Goal: Task Accomplishment & Management: Use online tool/utility

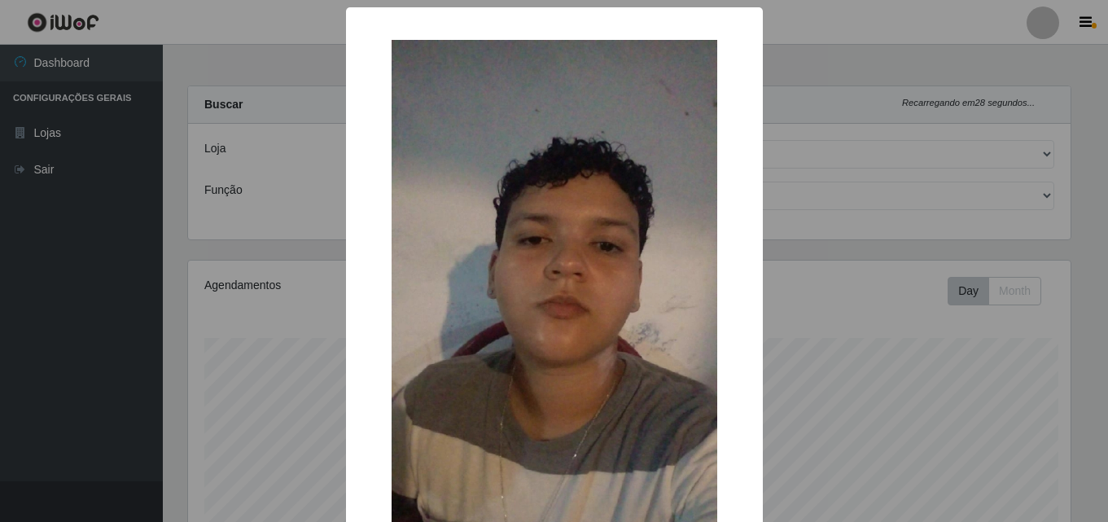
select select "514"
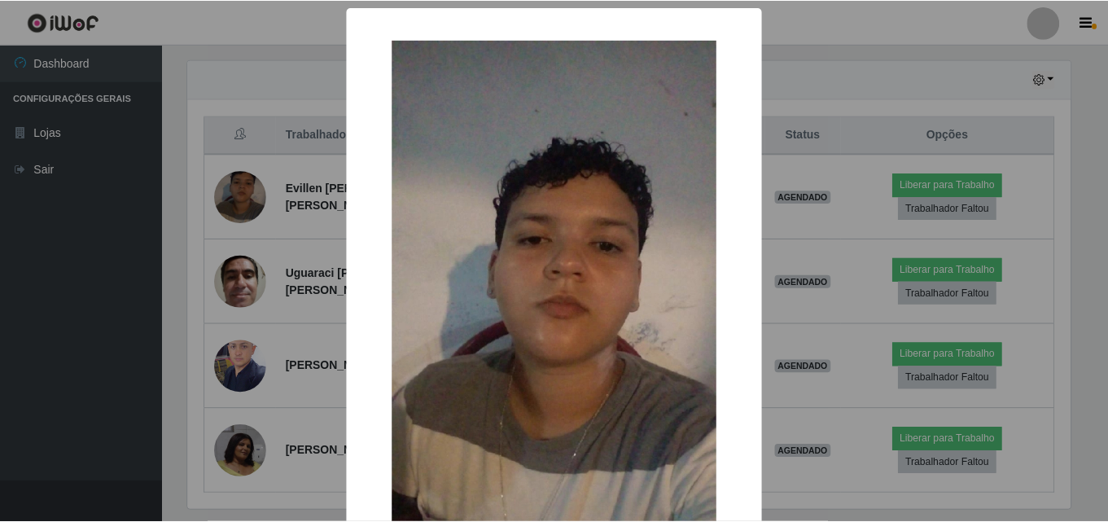
scroll to position [338, 887]
click at [68, 290] on div "× OK Cancel" at bounding box center [556, 261] width 1112 height 522
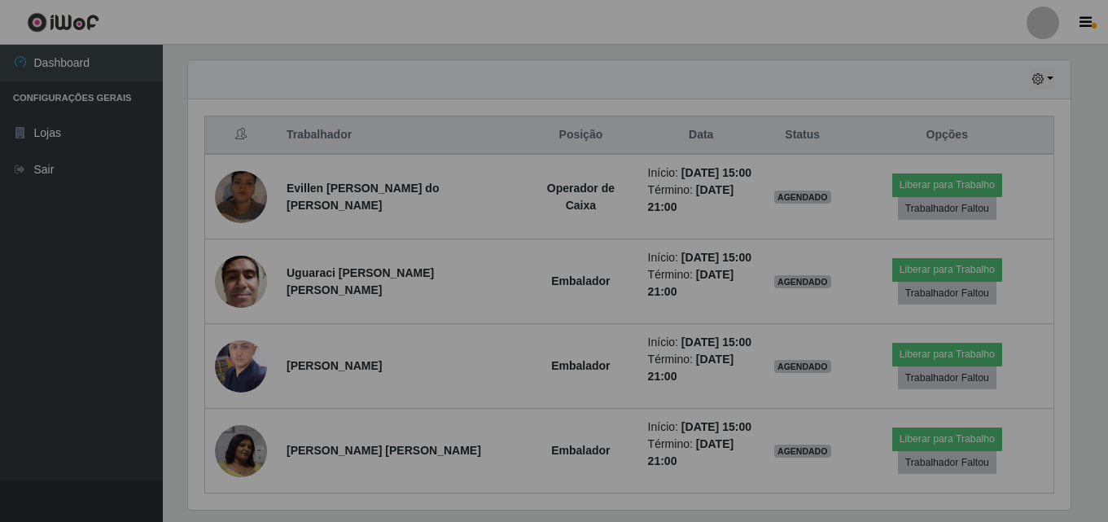
scroll to position [338, 895]
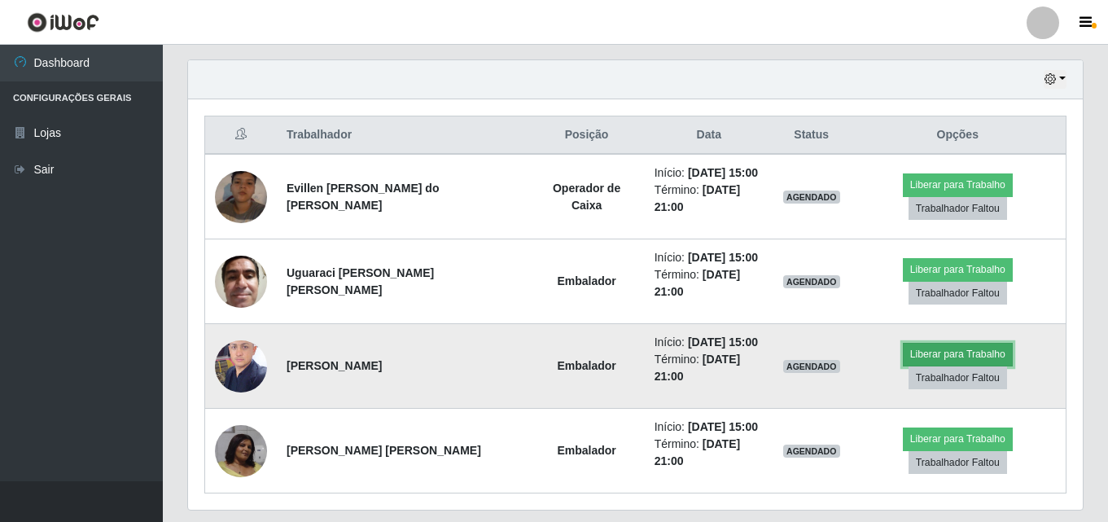
click at [912, 343] on button "Liberar para Trabalho" at bounding box center [958, 354] width 110 height 23
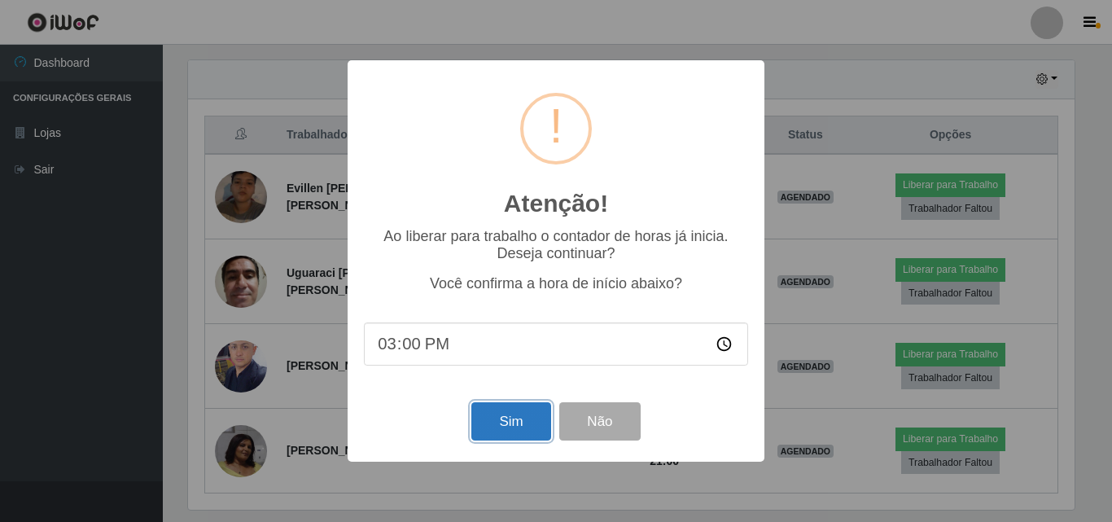
click at [528, 432] on button "Sim" at bounding box center [510, 421] width 79 height 38
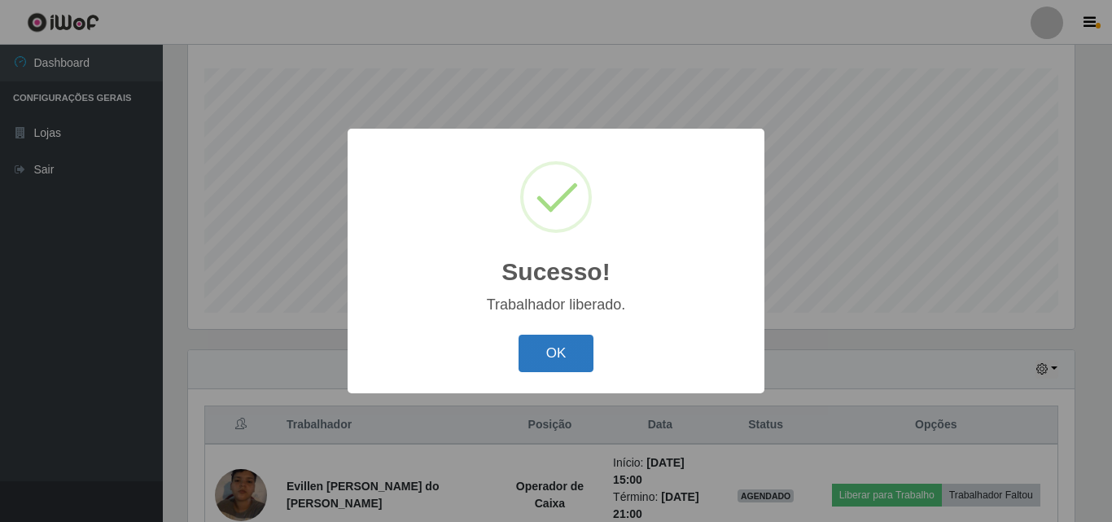
click at [545, 364] on button "OK" at bounding box center [557, 354] width 76 height 38
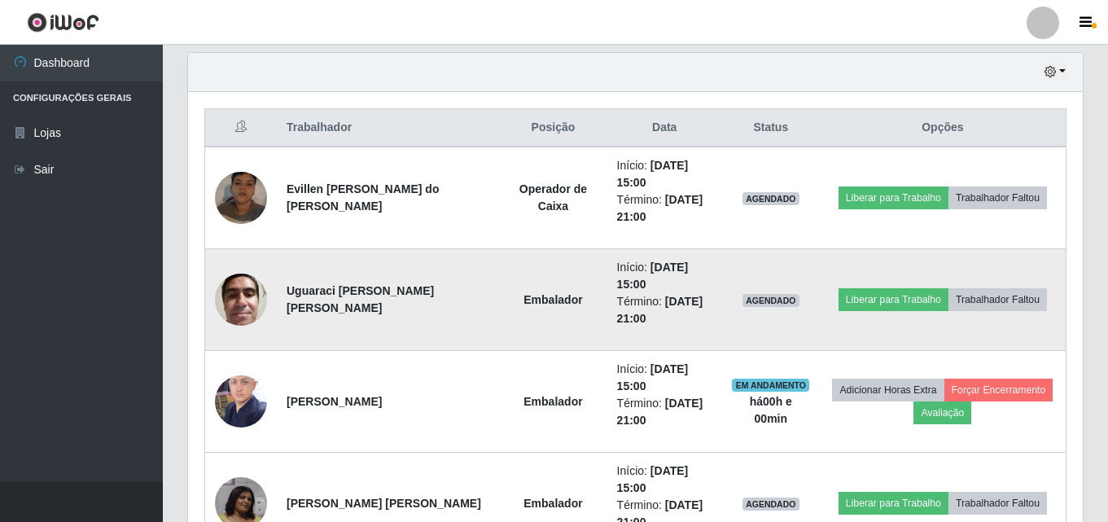
scroll to position [595, 0]
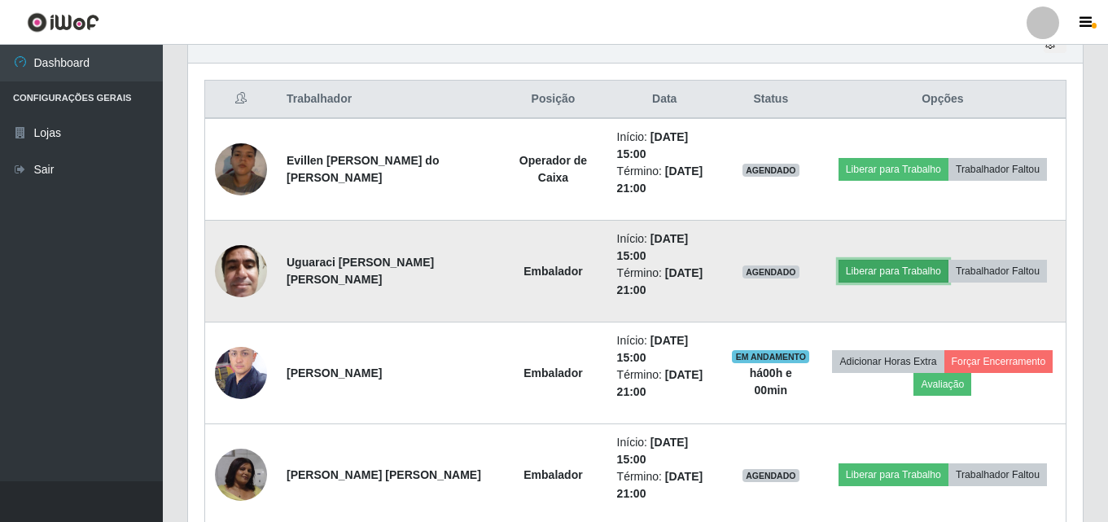
click at [853, 277] on button "Liberar para Trabalho" at bounding box center [894, 271] width 110 height 23
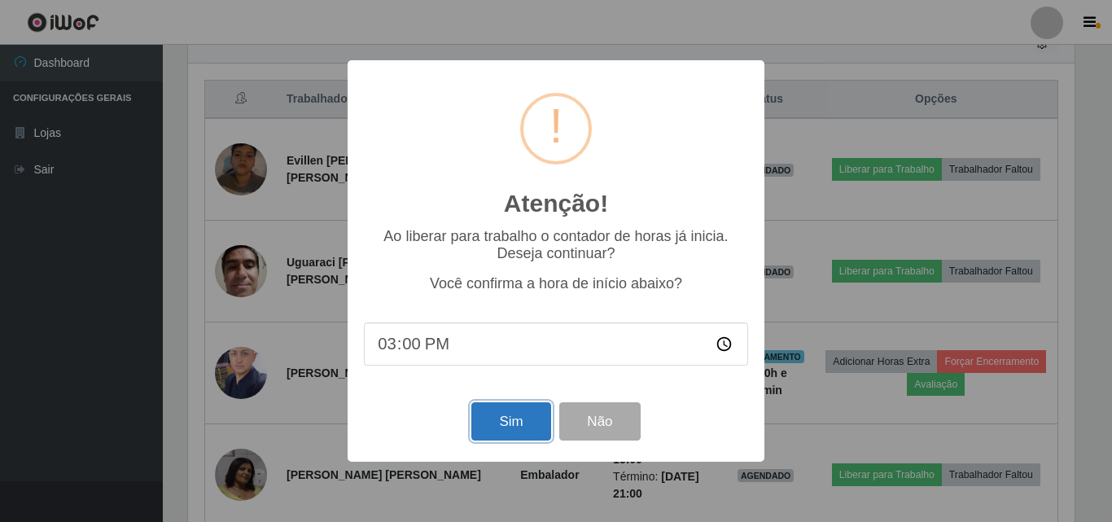
click at [521, 428] on button "Sim" at bounding box center [510, 421] width 79 height 38
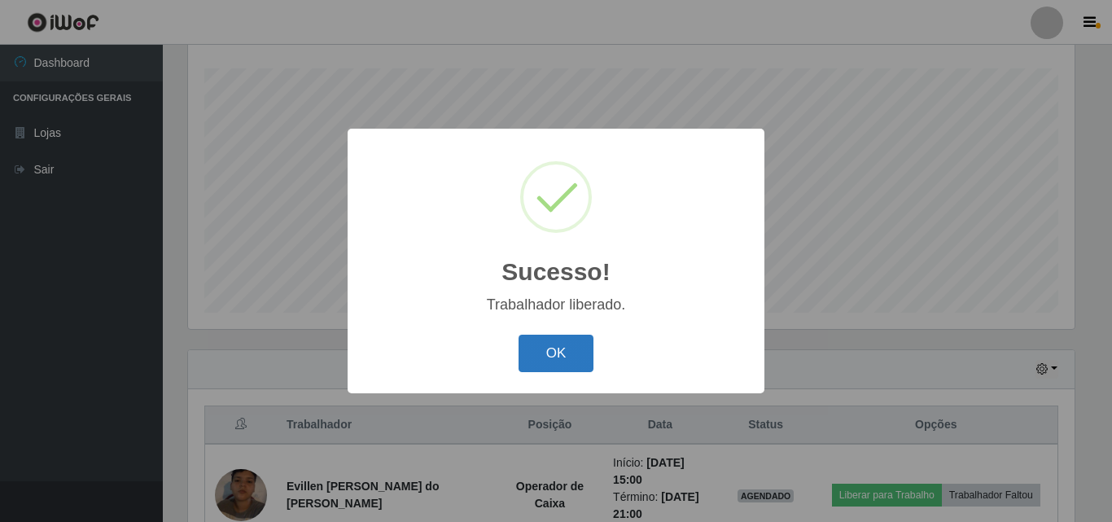
click at [557, 361] on button "OK" at bounding box center [557, 354] width 76 height 38
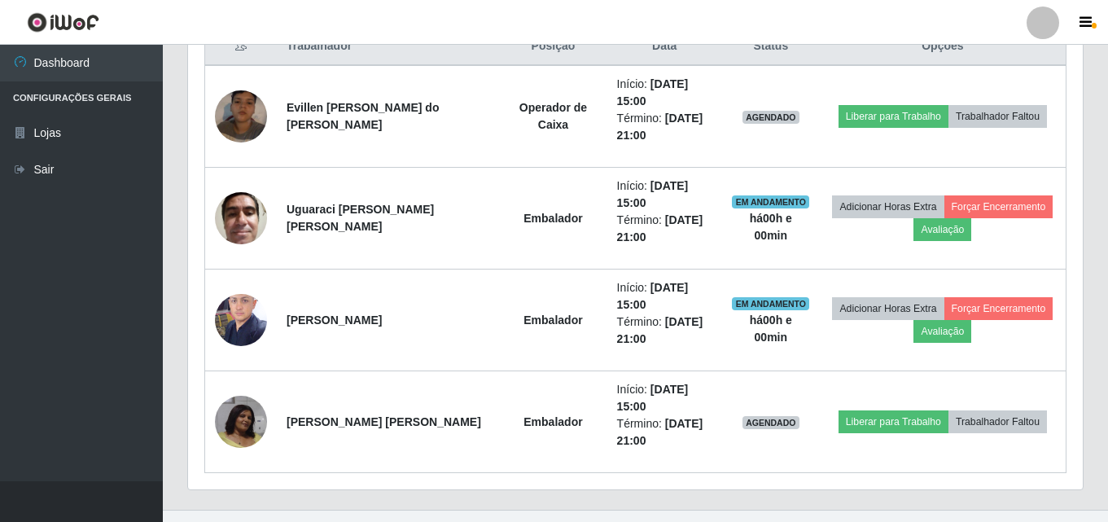
scroll to position [677, 0]
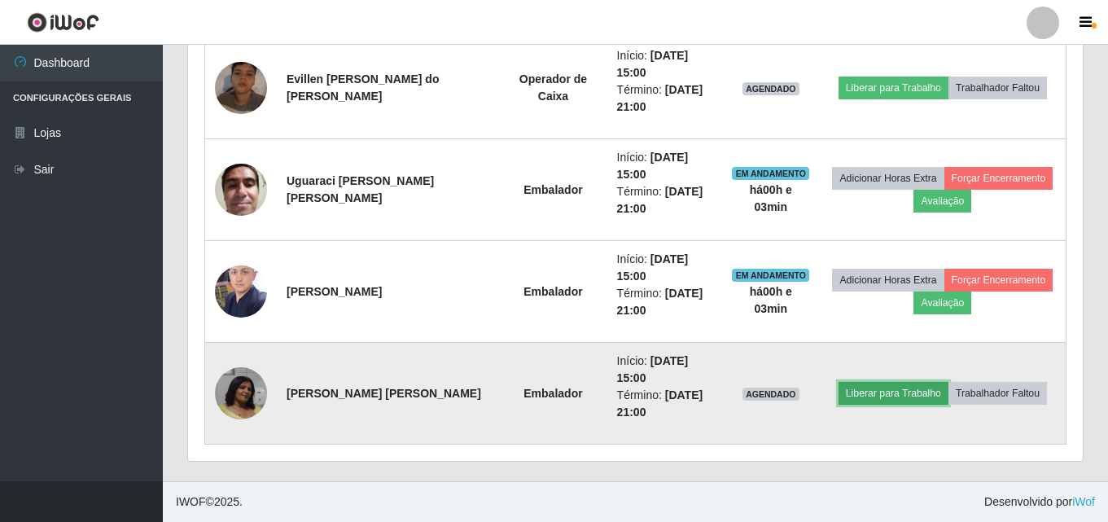
click at [868, 390] on button "Liberar para Trabalho" at bounding box center [894, 393] width 110 height 23
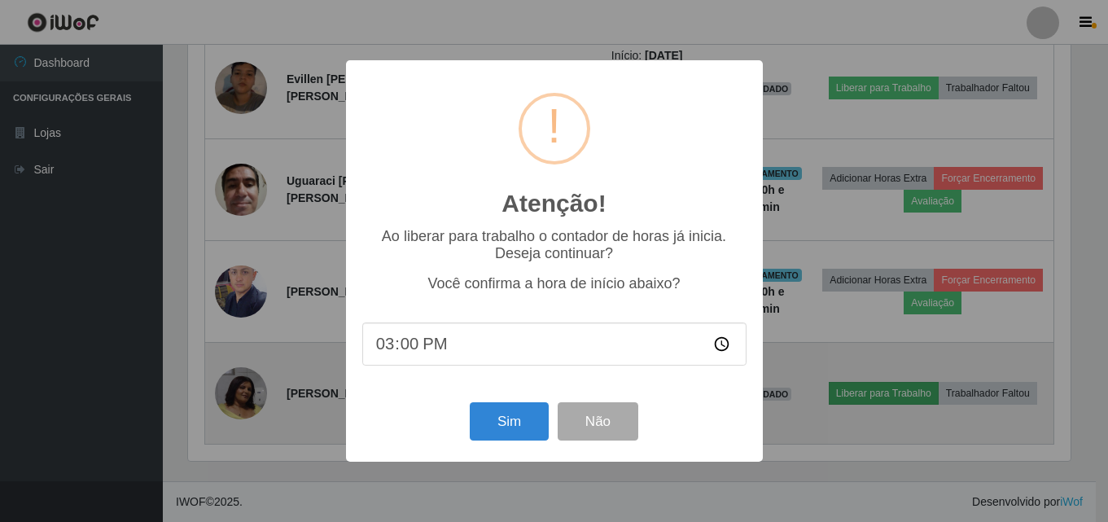
scroll to position [338, 887]
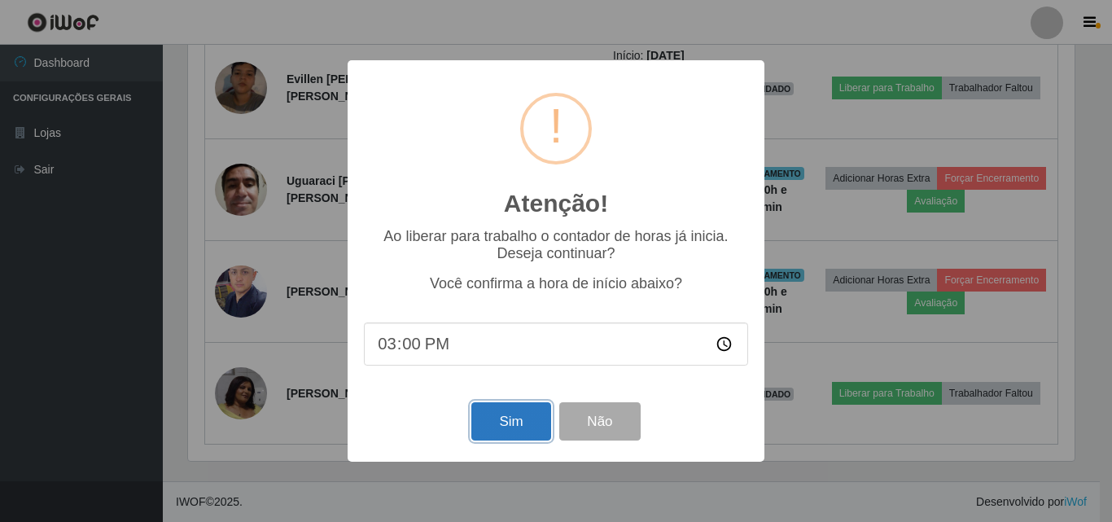
click at [485, 428] on button "Sim" at bounding box center [510, 421] width 79 height 38
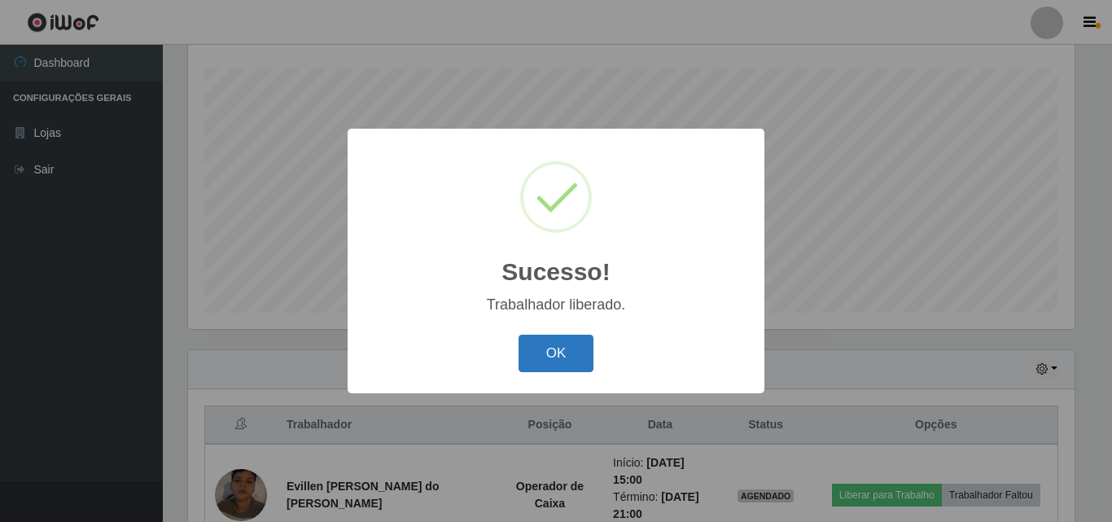
click at [563, 351] on button "OK" at bounding box center [557, 354] width 76 height 38
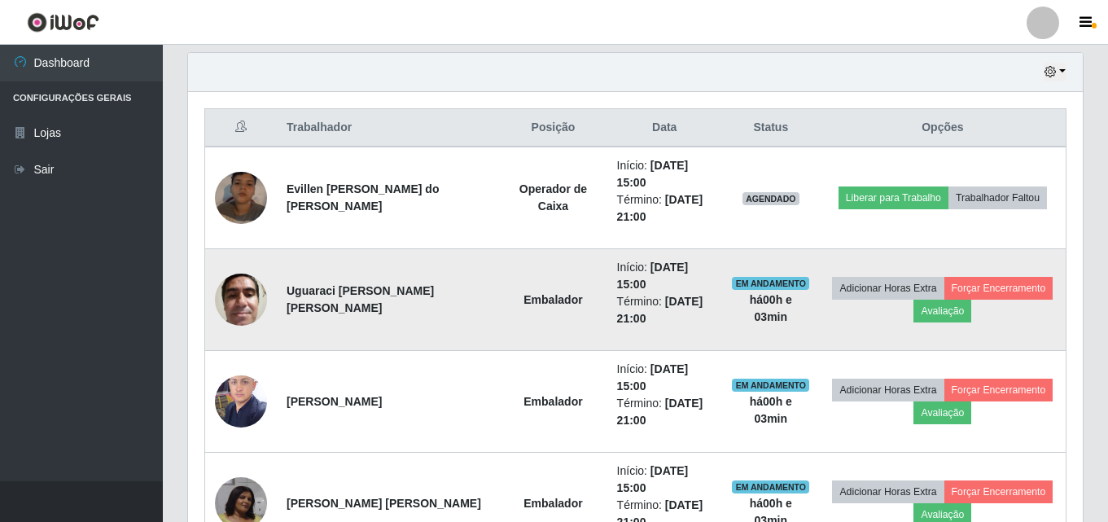
scroll to position [595, 0]
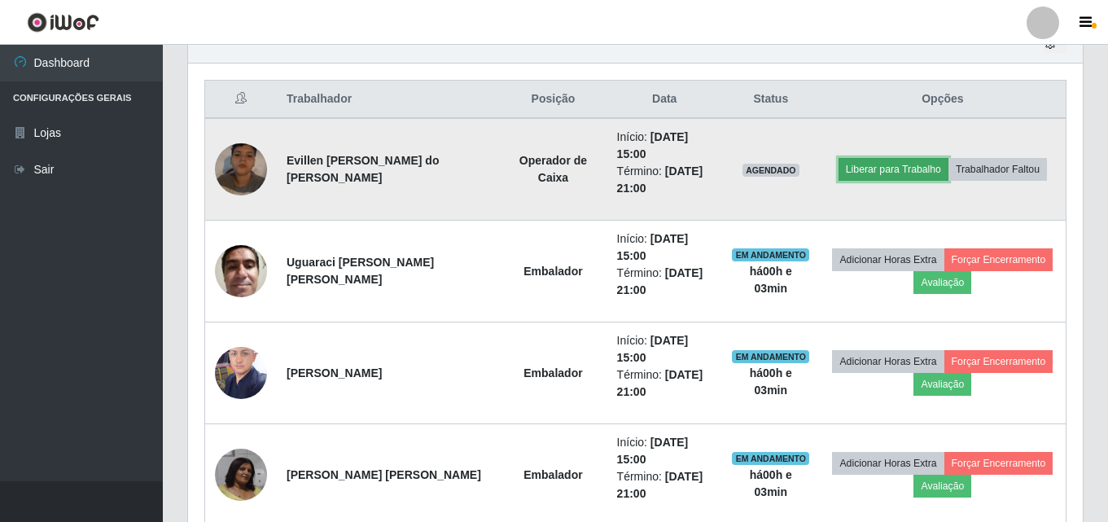
click at [879, 174] on button "Liberar para Trabalho" at bounding box center [894, 169] width 110 height 23
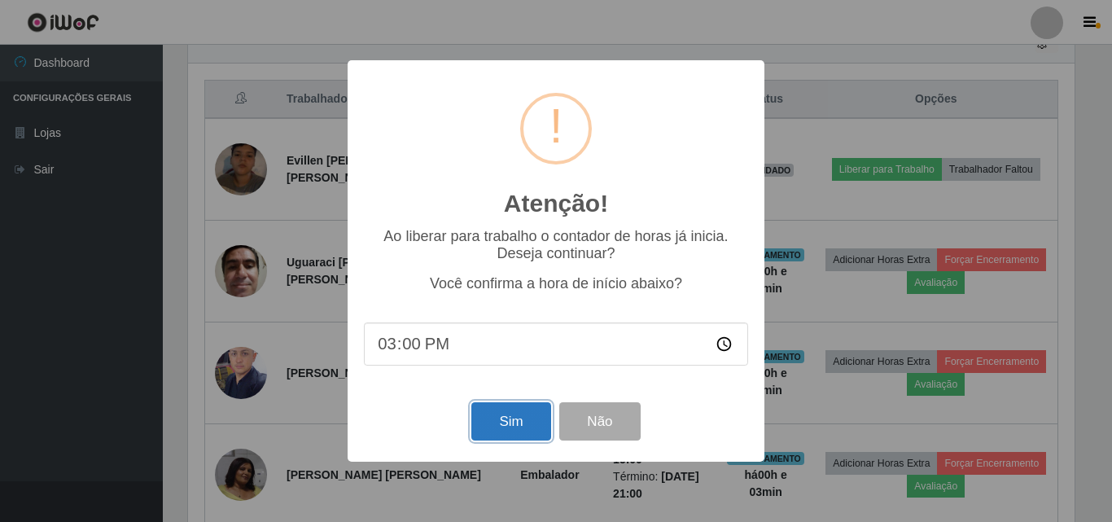
click at [521, 436] on button "Sim" at bounding box center [510, 421] width 79 height 38
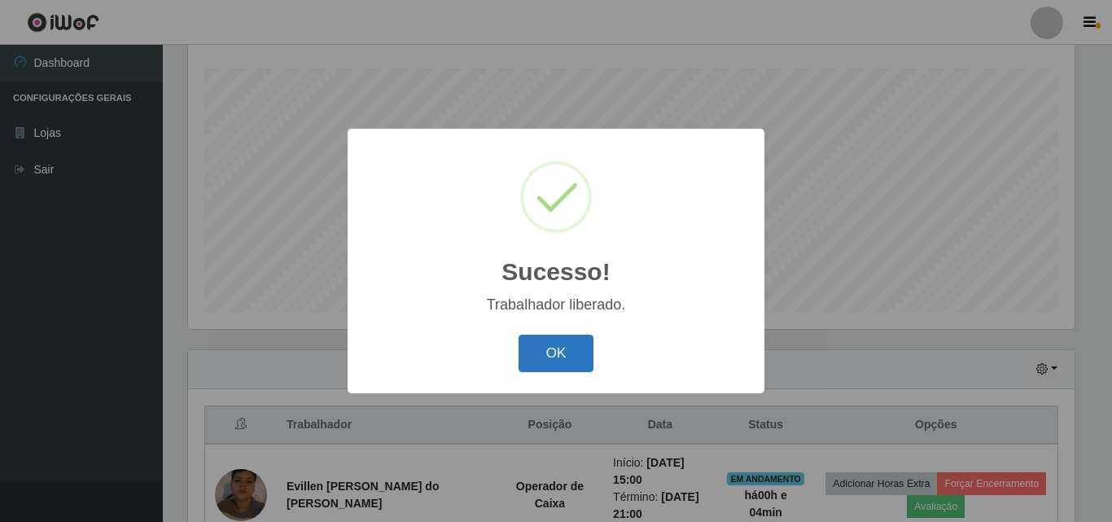
click at [563, 359] on button "OK" at bounding box center [557, 354] width 76 height 38
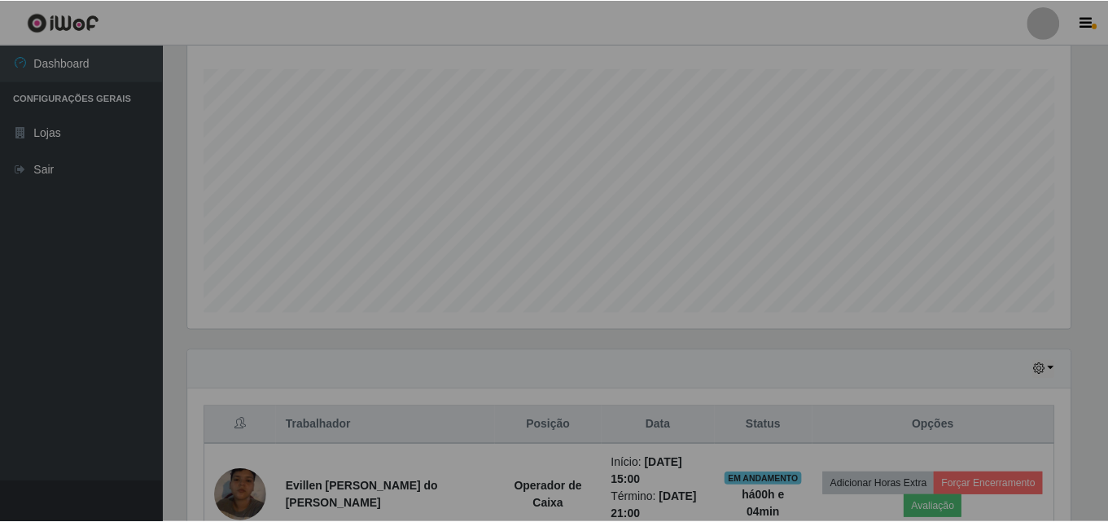
scroll to position [338, 895]
